Goal: Information Seeking & Learning: Learn about a topic

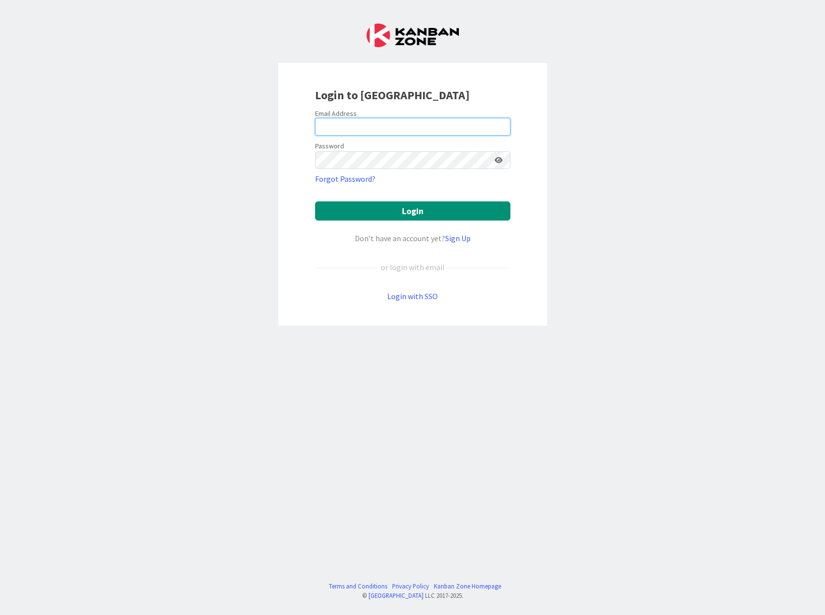
click at [381, 122] on input "email" at bounding box center [412, 127] width 195 height 18
type input "[EMAIL_ADDRESS][DOMAIN_NAME]"
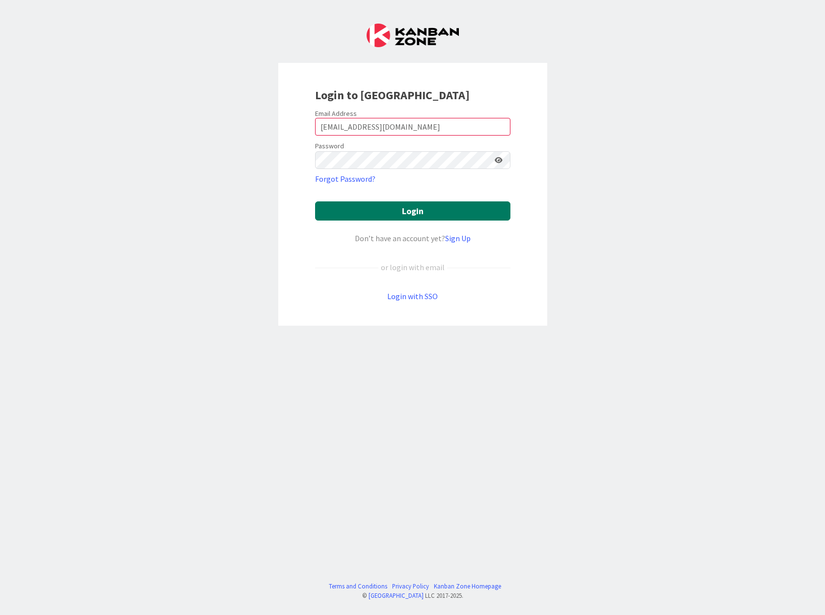
click at [396, 214] on button "Login" at bounding box center [412, 210] width 195 height 19
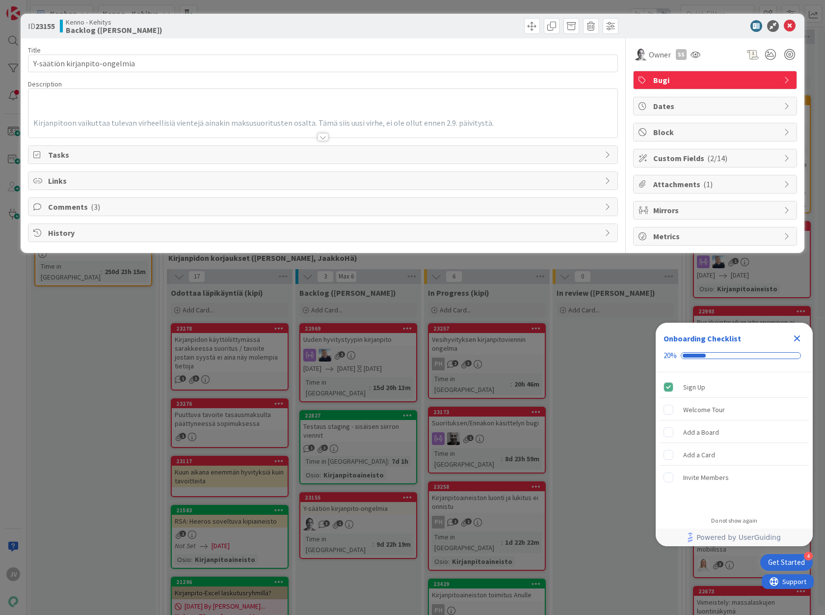
click at [324, 137] on div at bounding box center [323, 137] width 11 height 8
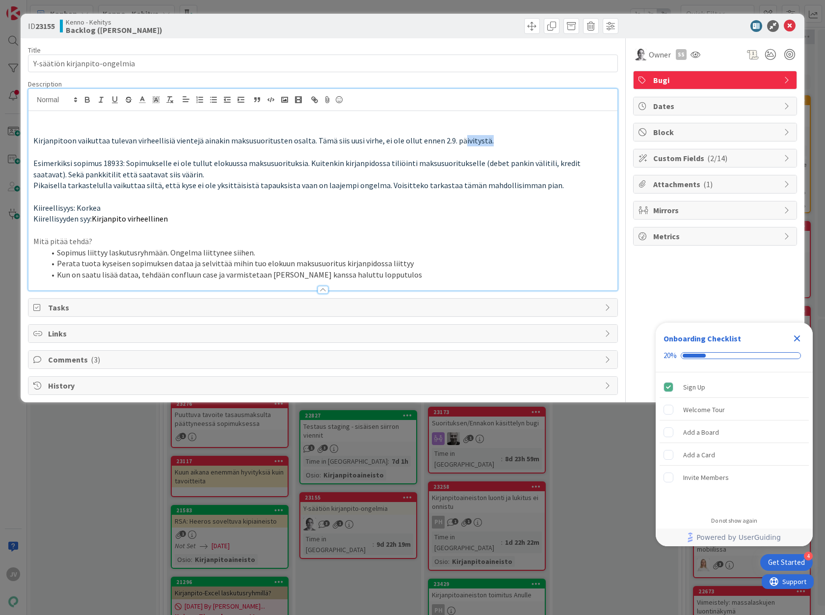
drag, startPoint x: 508, startPoint y: 137, endPoint x: 456, endPoint y: 140, distance: 52.1
click at [456, 140] on p "Kirjanpitoon vaikuttaa tulevan virheellisiä vientejä ainakin maksusuoritusten o…" at bounding box center [322, 140] width 579 height 11
click at [116, 161] on span "Esimerkiksi sopimus 18933: Sopimukselle ei ole tullut elokuussa maksusuorituksi…" at bounding box center [307, 168] width 549 height 21
copy span "18933"
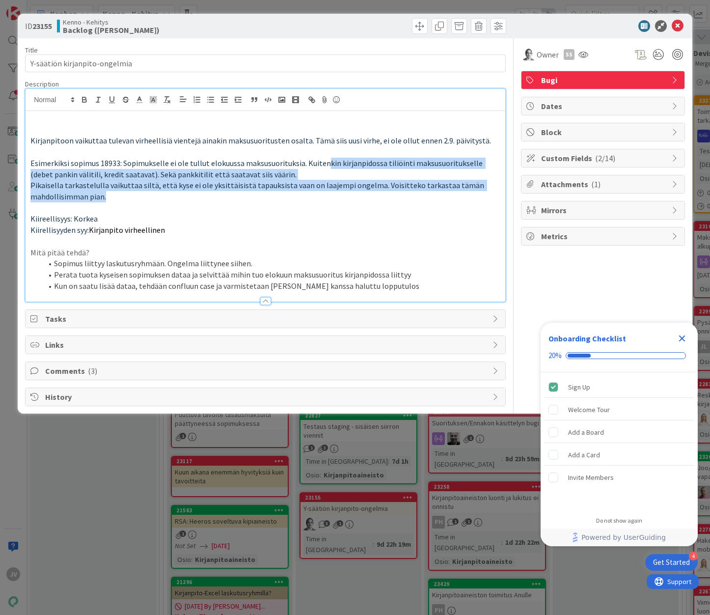
drag, startPoint x: 325, startPoint y: 164, endPoint x: 363, endPoint y: 196, distance: 49.5
click at [363, 196] on div "Kirjanpitoon vaikuttaa tulevan virheellisiä vientejä ainakin maksusuoritusten o…" at bounding box center [266, 206] width 480 height 190
click at [318, 221] on p "Kiireellisyys: Korkea" at bounding box center [265, 218] width 470 height 11
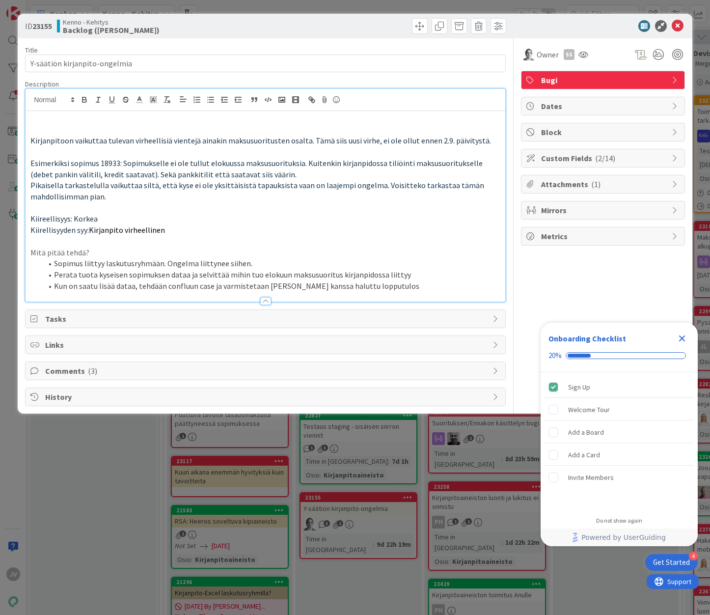
click at [95, 161] on span "Esimerkiksi sopimus 18933: Sopimukselle ei ole tullut elokuussa maksusuorituksi…" at bounding box center [257, 168] width 454 height 21
click at [106, 160] on span "Esimerkiksi sopimus 18933: Sopimukselle ei ole tullut elokuussa maksusuorituksi…" at bounding box center [257, 168] width 454 height 21
copy span "18933"
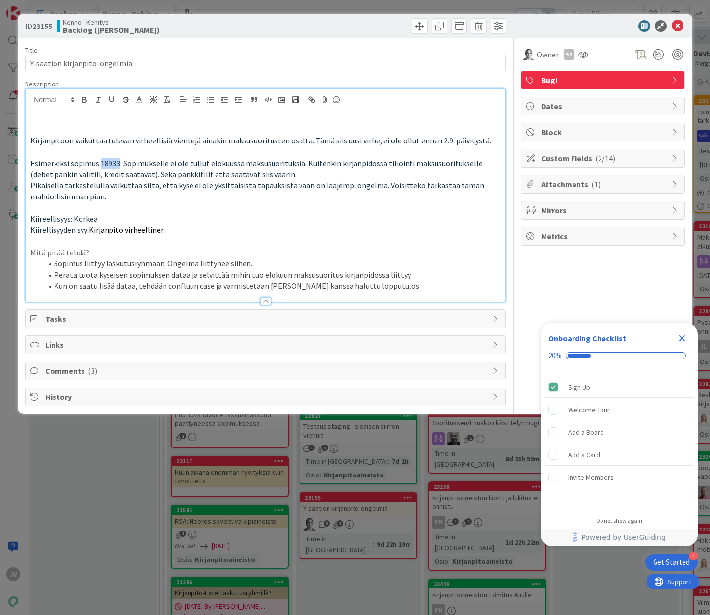
click at [401, 280] on li "Kun on saatu lisää dataa, tehdään confluun case ja varmistetaan [PERSON_NAME] k…" at bounding box center [271, 285] width 458 height 11
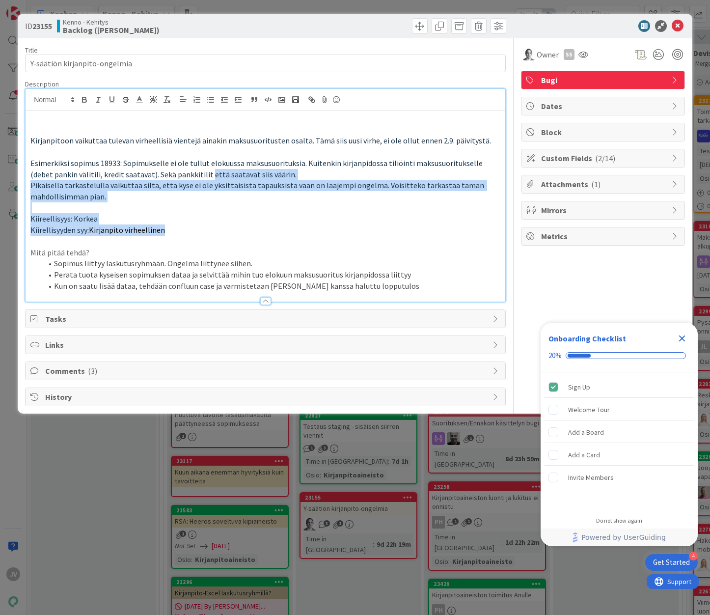
drag, startPoint x: 186, startPoint y: 173, endPoint x: 267, endPoint y: 232, distance: 100.0
click at [267, 232] on div "Kirjanpitoon vaikuttaa tulevan virheellisiä vientejä ainakin maksusuoritusten o…" at bounding box center [266, 206] width 480 height 190
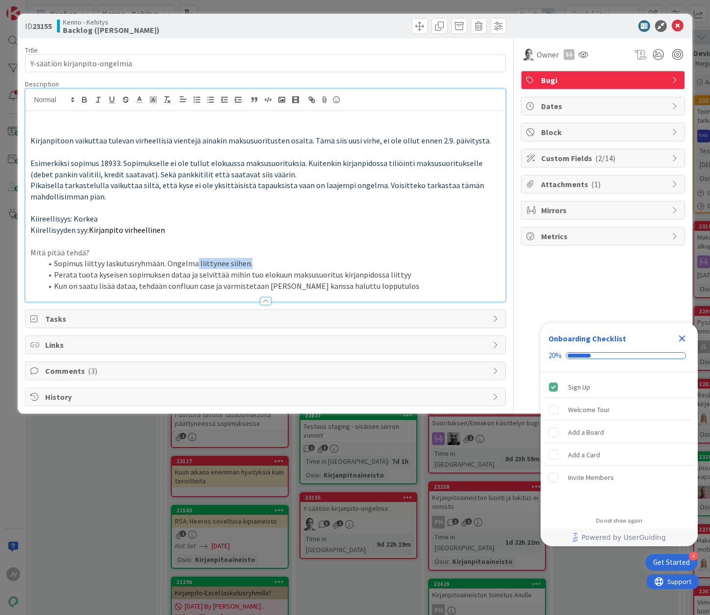
drag, startPoint x: 269, startPoint y: 263, endPoint x: 195, endPoint y: 263, distance: 73.6
click at [195, 263] on li "Sopimus liittyy laskutusryhmään. Ongelma liittynee siihen." at bounding box center [271, 263] width 458 height 11
click at [85, 280] on ol "Sopimus liittyy laskutusryhmään. Ongelma liittynee siihen. Perata tuota kyseise…" at bounding box center [265, 274] width 470 height 33
drag, startPoint x: 88, startPoint y: 277, endPoint x: 97, endPoint y: 277, distance: 8.8
click at [96, 277] on li "Perata tuota kyseisen sopimuksen dataa ja selvittää mihin tuo elokuun maksusuor…" at bounding box center [271, 274] width 458 height 11
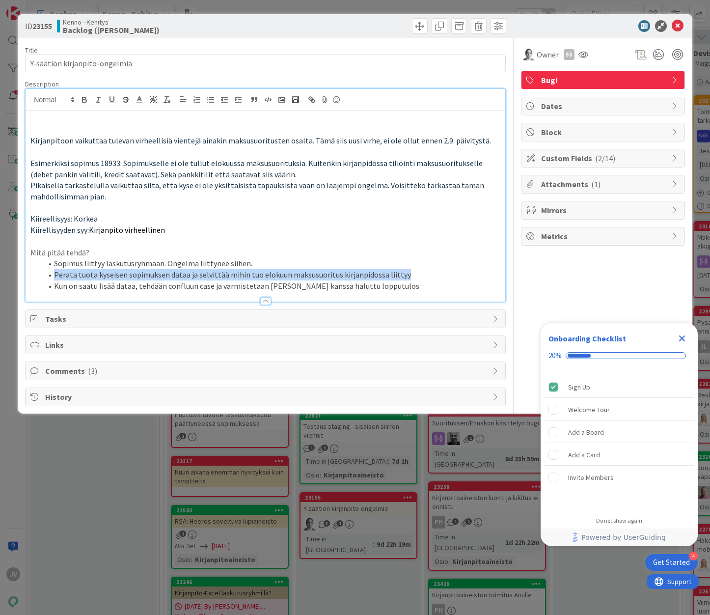
drag, startPoint x: 436, startPoint y: 272, endPoint x: 119, endPoint y: 274, distance: 316.6
click at [54, 274] on li "Perata tuota kyseisen sopimuksen dataa ja selvittää mihin tuo elokuun maksusuor…" at bounding box center [271, 274] width 458 height 11
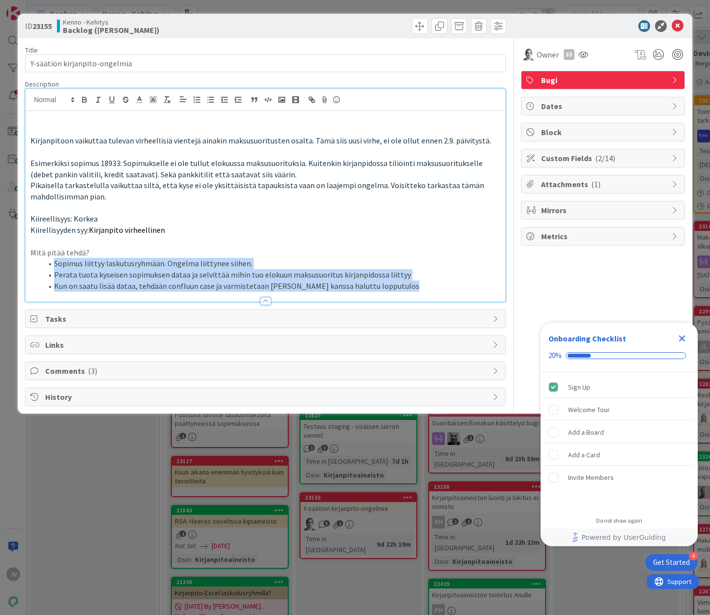
drag, startPoint x: 389, startPoint y: 292, endPoint x: 72, endPoint y: 269, distance: 317.4
click at [72, 269] on div "Description Kirjanpitoon vaikuttaa tulevan virheellisiä vientejä ainakin maksus…" at bounding box center [265, 191] width 481 height 222
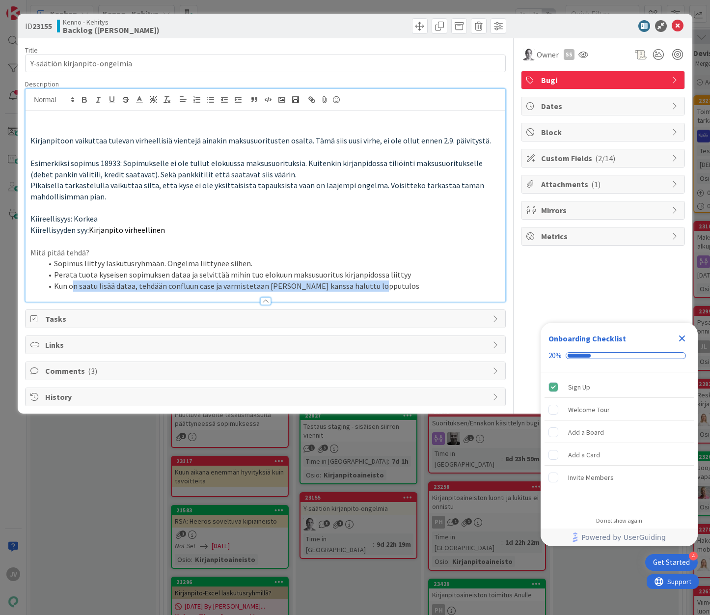
drag, startPoint x: 72, startPoint y: 285, endPoint x: 424, endPoint y: 285, distance: 351.9
click at [424, 285] on li "Kun on saatu lisää dataa, tehdään confluun case ja varmistetaan [PERSON_NAME] k…" at bounding box center [271, 285] width 458 height 11
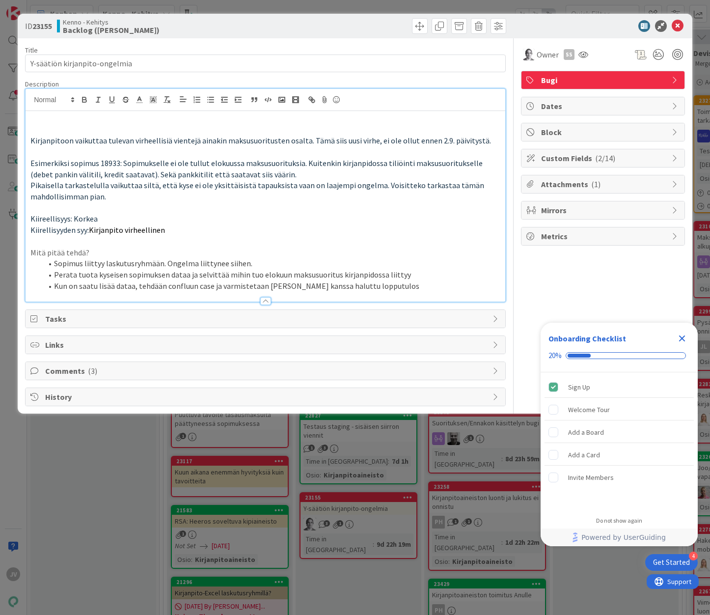
click at [194, 231] on p "Kiirellisyyden syy: Kirjanpito virheellinen" at bounding box center [265, 229] width 470 height 11
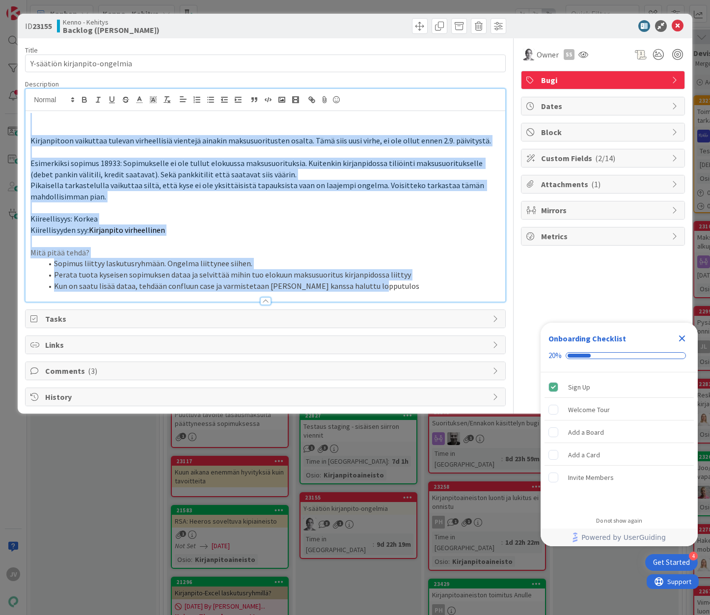
drag, startPoint x: 396, startPoint y: 290, endPoint x: -20, endPoint y: 101, distance: 456.5
click at [0, 101] on html "4 Get Started Onboarding Checklist 20% Sign Up Welcome Tour Add a Board Add a C…" at bounding box center [355, 307] width 710 height 615
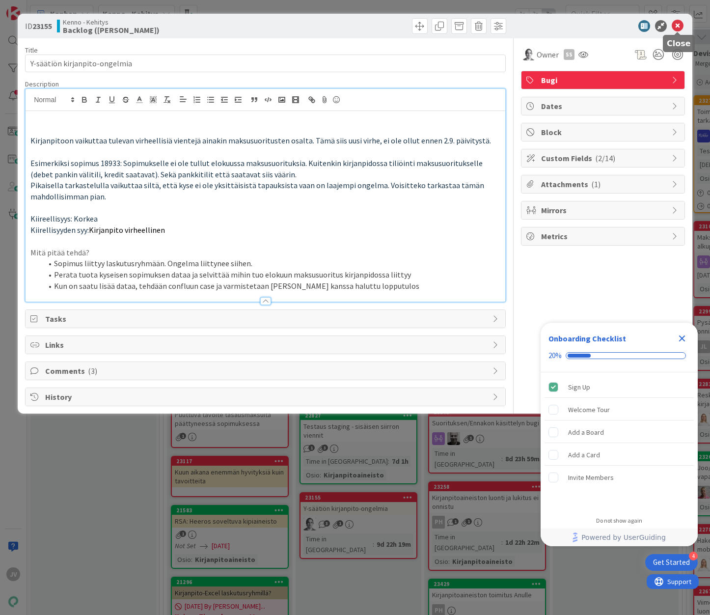
click at [677, 25] on icon at bounding box center [678, 26] width 12 height 12
